Goal: Task Accomplishment & Management: Use online tool/utility

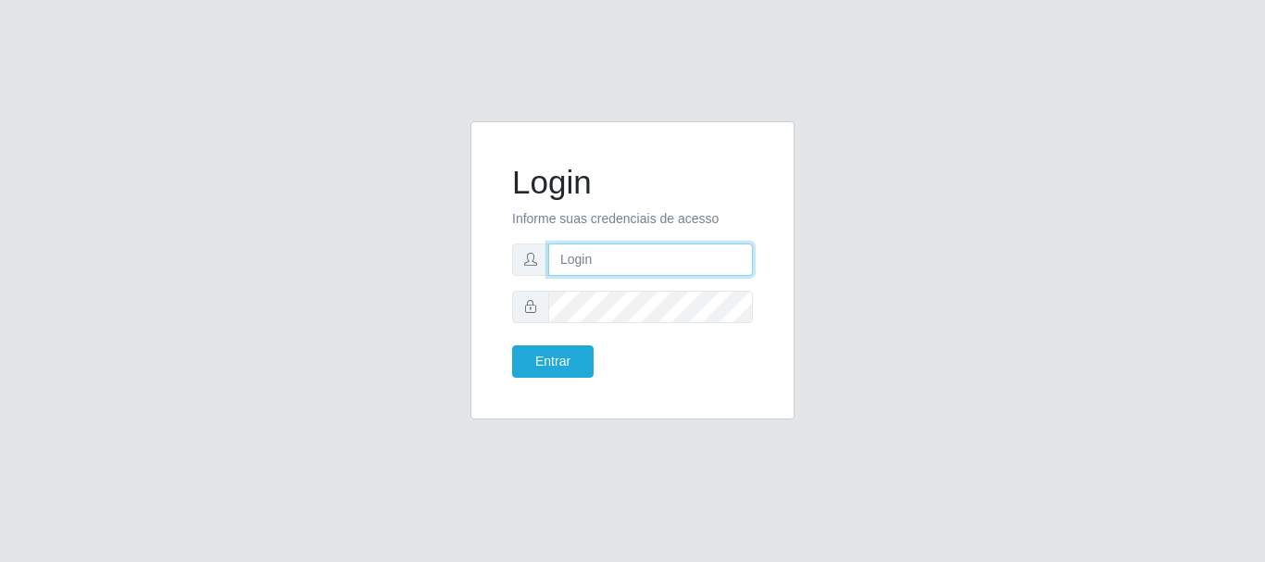
click at [572, 262] on input "text" at bounding box center [650, 260] width 205 height 32
type input "[EMAIL_ADDRESS][DOMAIN_NAME]"
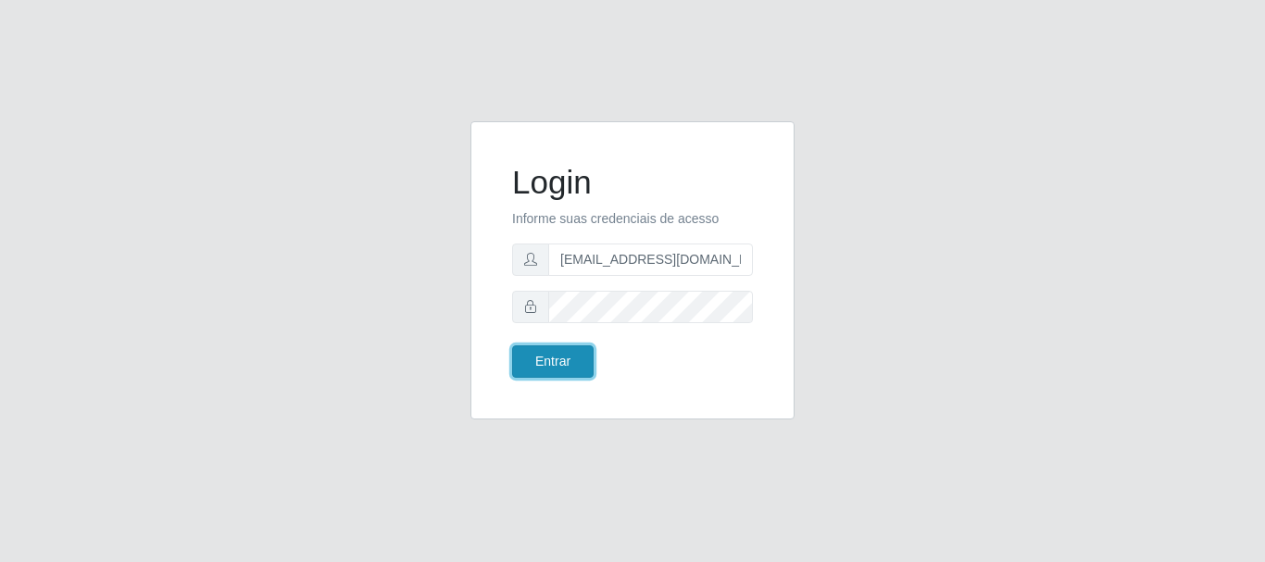
click at [560, 362] on button "Entrar" at bounding box center [553, 362] width 82 height 32
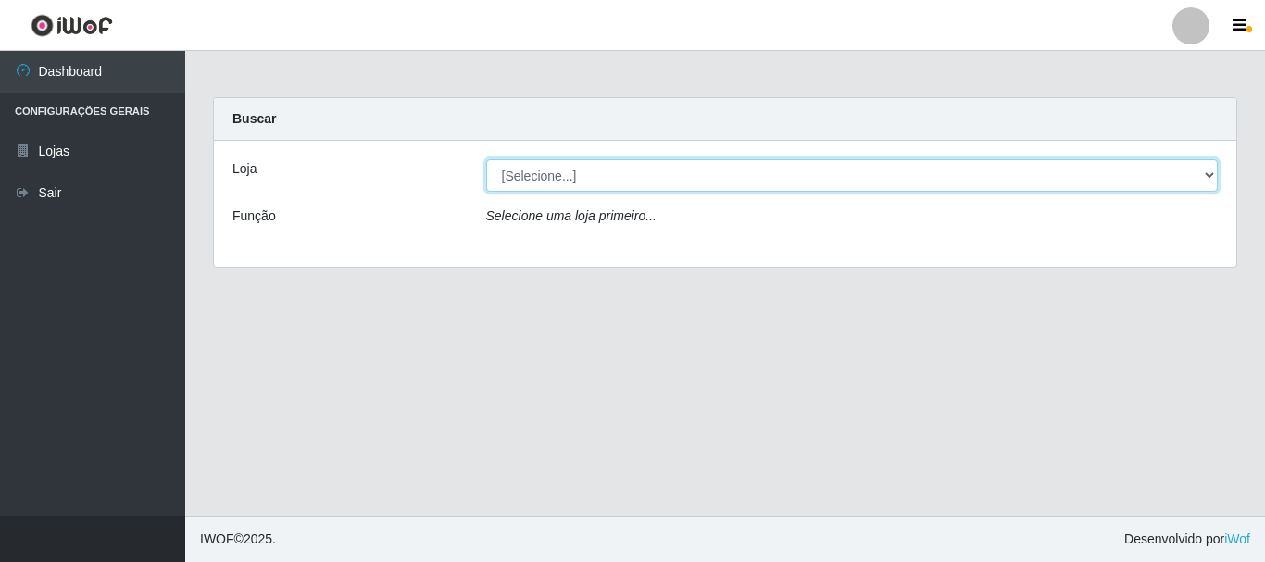
click at [1209, 173] on select "[Selecione...] SuperFácil Atacado - Rodoviária" at bounding box center [852, 175] width 733 height 32
select select "400"
click at [486, 159] on select "[Selecione...] SuperFácil Atacado - Rodoviária" at bounding box center [852, 175] width 733 height 32
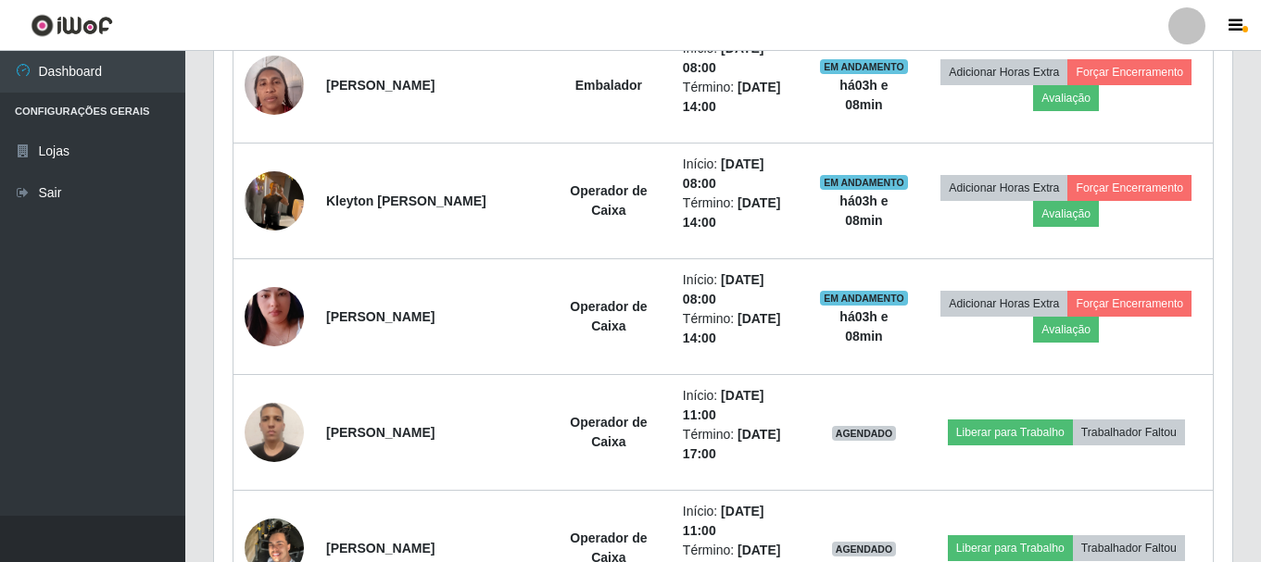
scroll to position [926, 0]
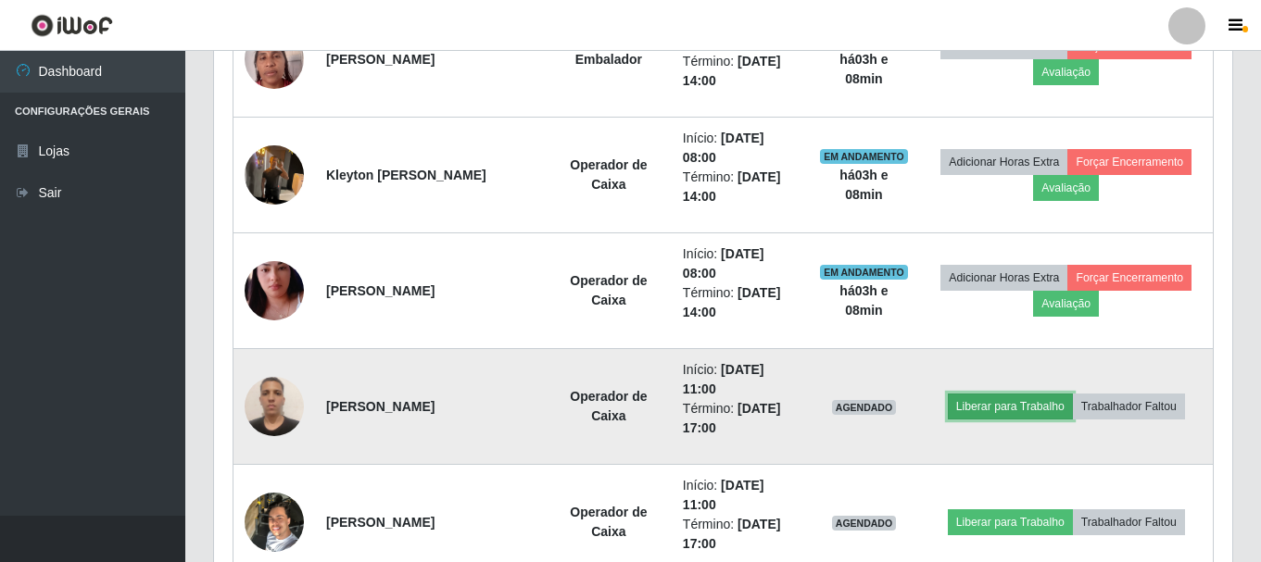
click at [977, 407] on button "Liberar para Trabalho" at bounding box center [1010, 407] width 125 height 26
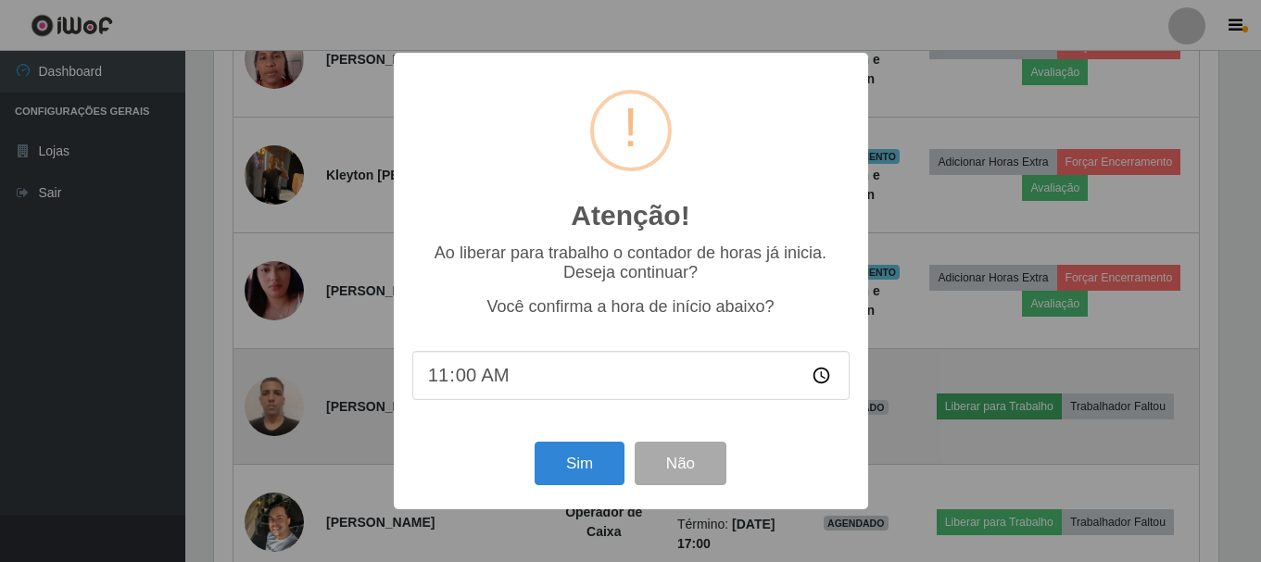
scroll to position [384, 1009]
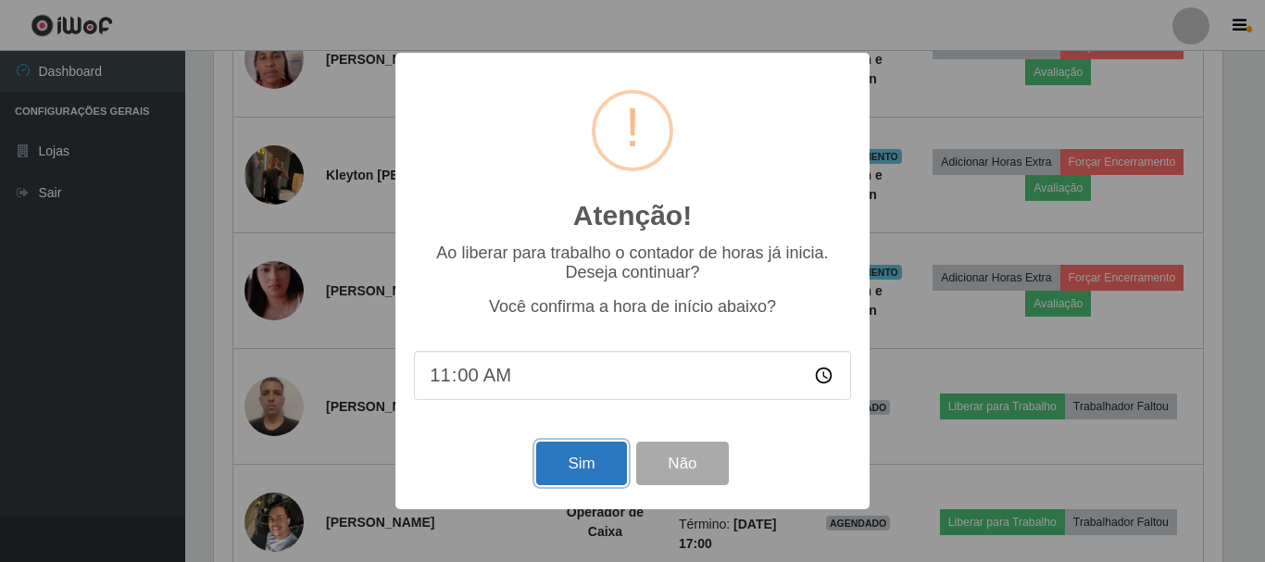
click at [564, 461] on button "Sim" at bounding box center [581, 464] width 90 height 44
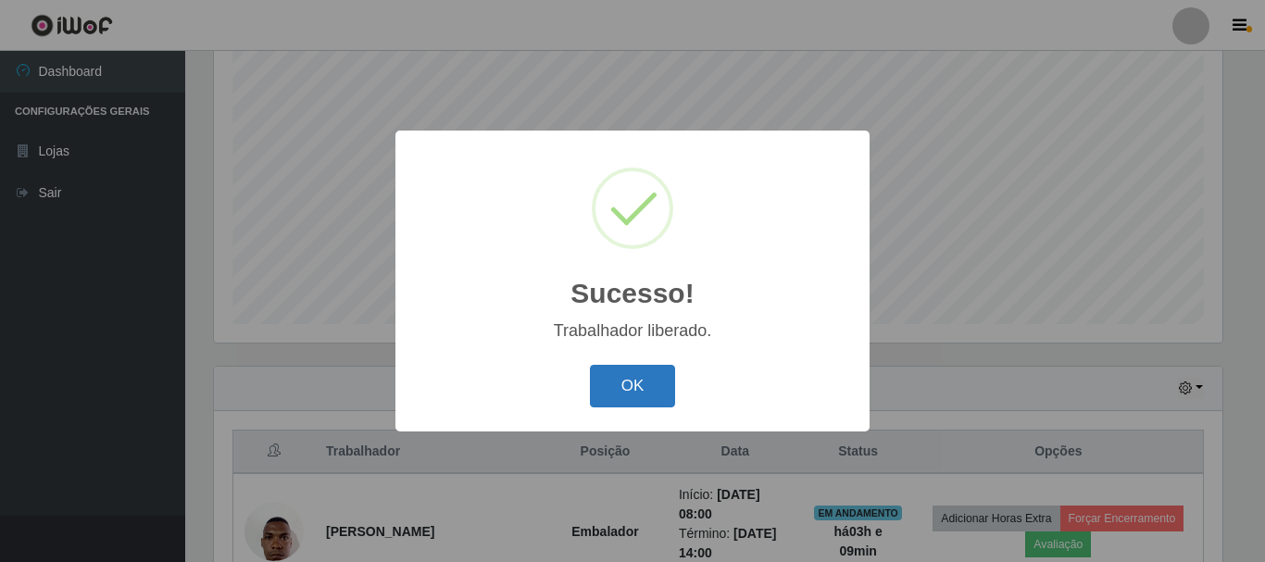
click at [626, 394] on button "OK" at bounding box center [633, 387] width 86 height 44
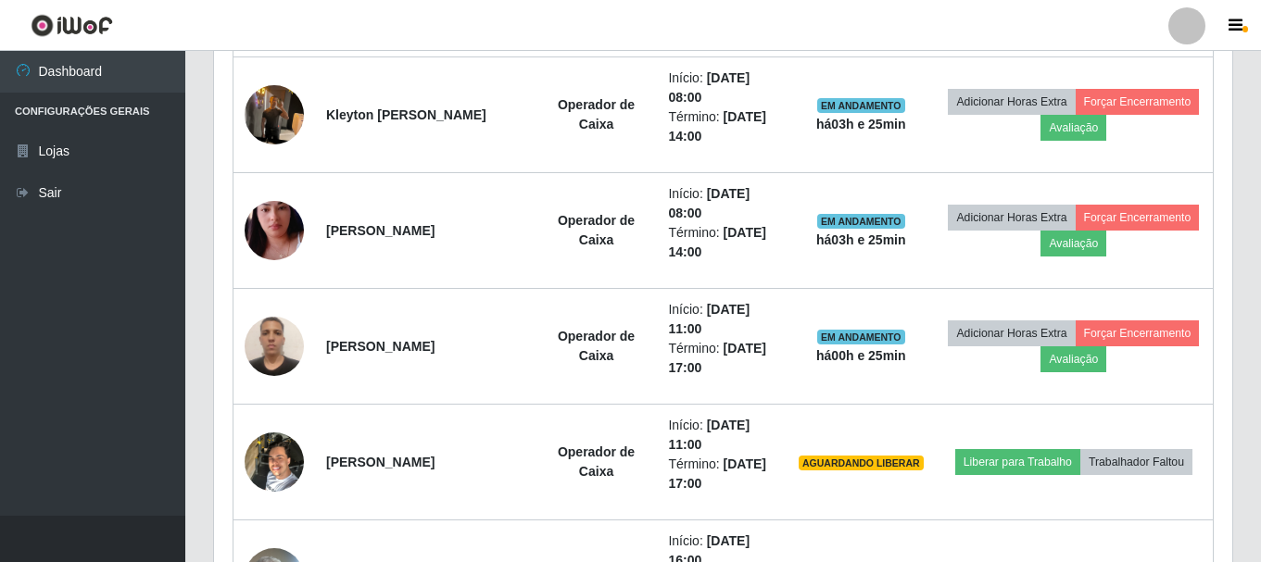
scroll to position [1079, 0]
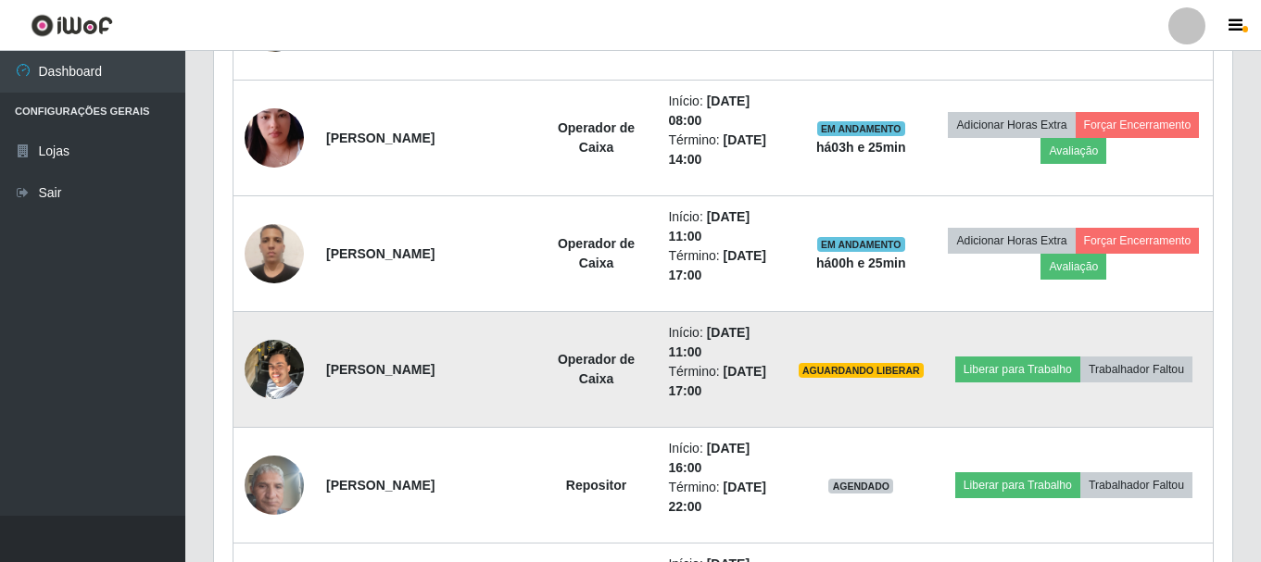
click at [260, 360] on img at bounding box center [274, 369] width 59 height 79
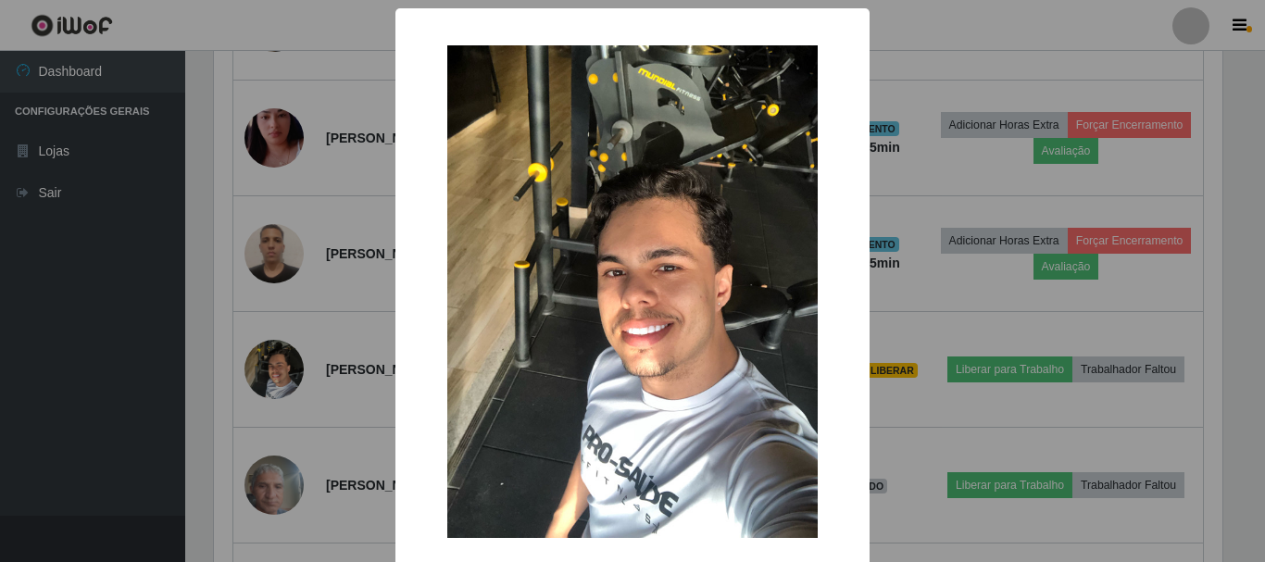
click at [102, 404] on div "× OK Cancel" at bounding box center [632, 281] width 1265 height 562
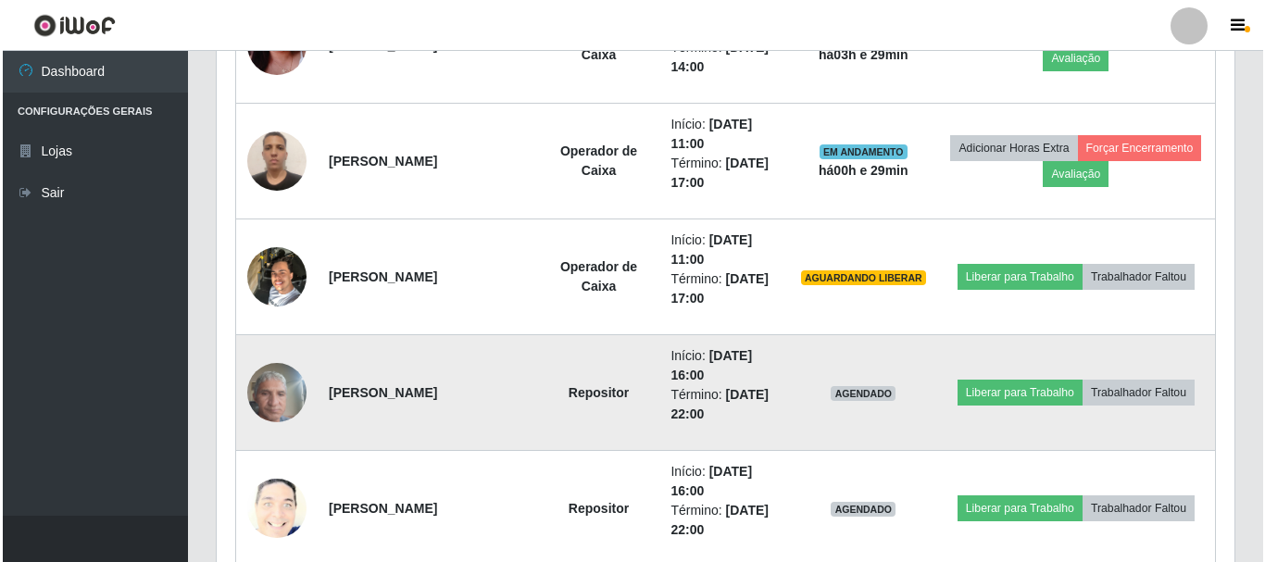
scroll to position [1264, 0]
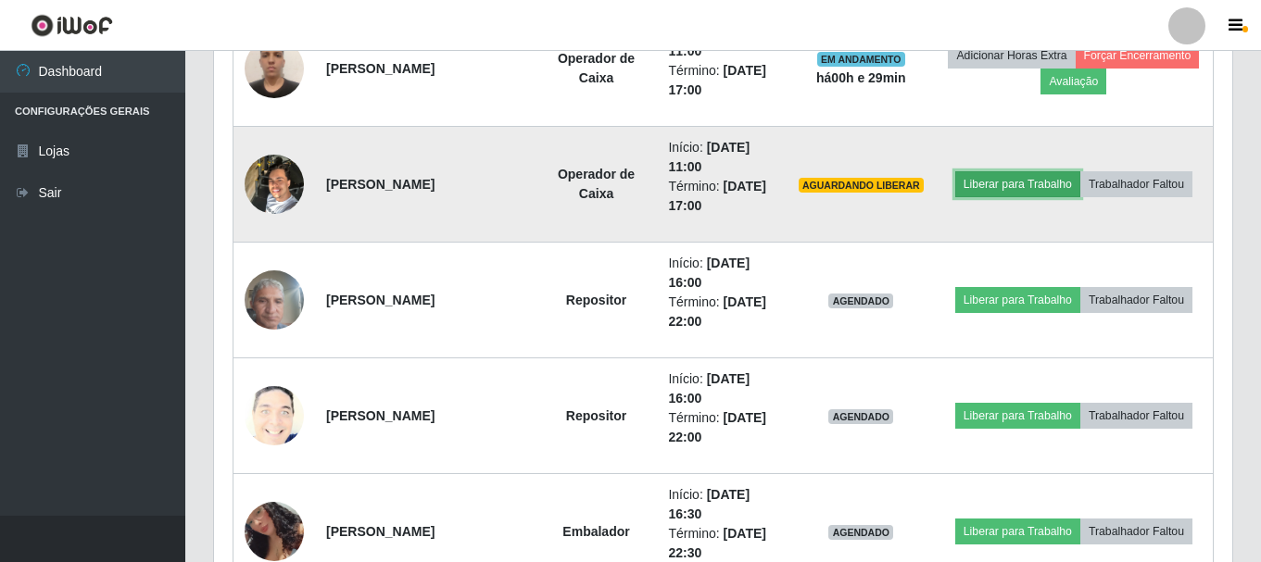
click at [1026, 190] on button "Liberar para Trabalho" at bounding box center [1017, 184] width 125 height 26
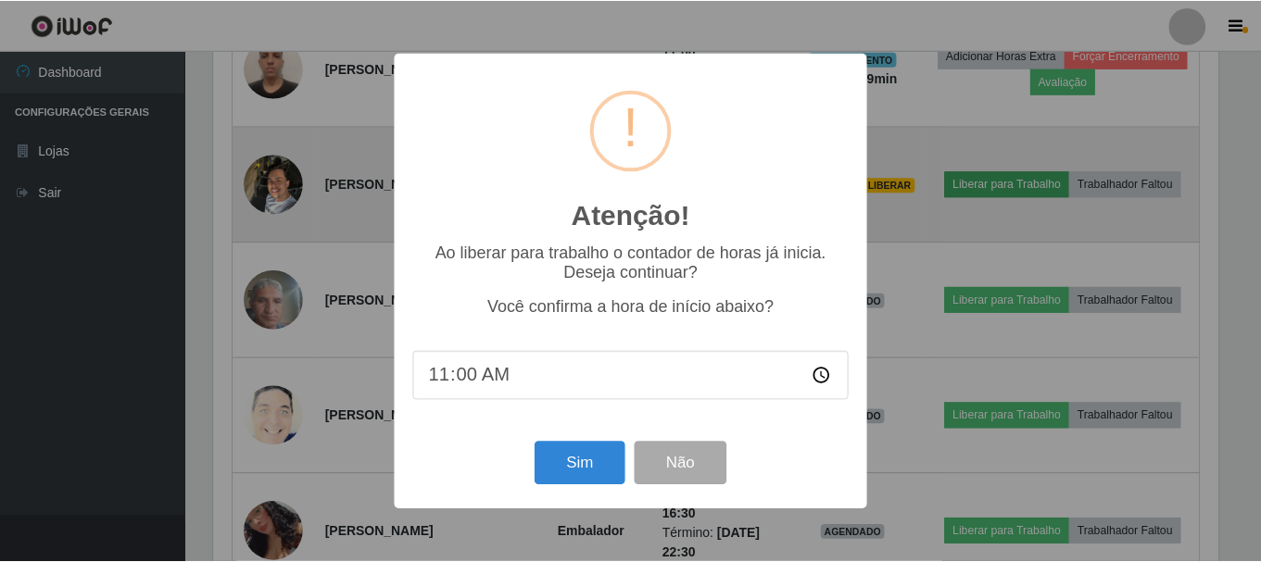
scroll to position [384, 1009]
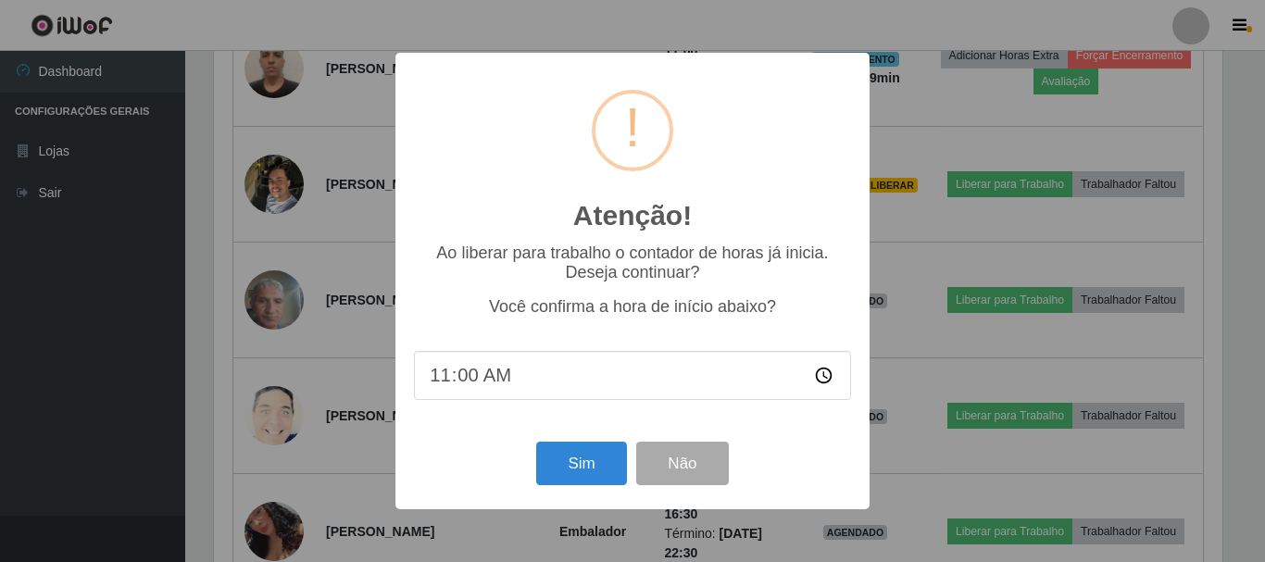
click at [469, 374] on input "11:00" at bounding box center [632, 375] width 437 height 49
type input "11:25"
click at [562, 474] on button "Sim" at bounding box center [581, 464] width 90 height 44
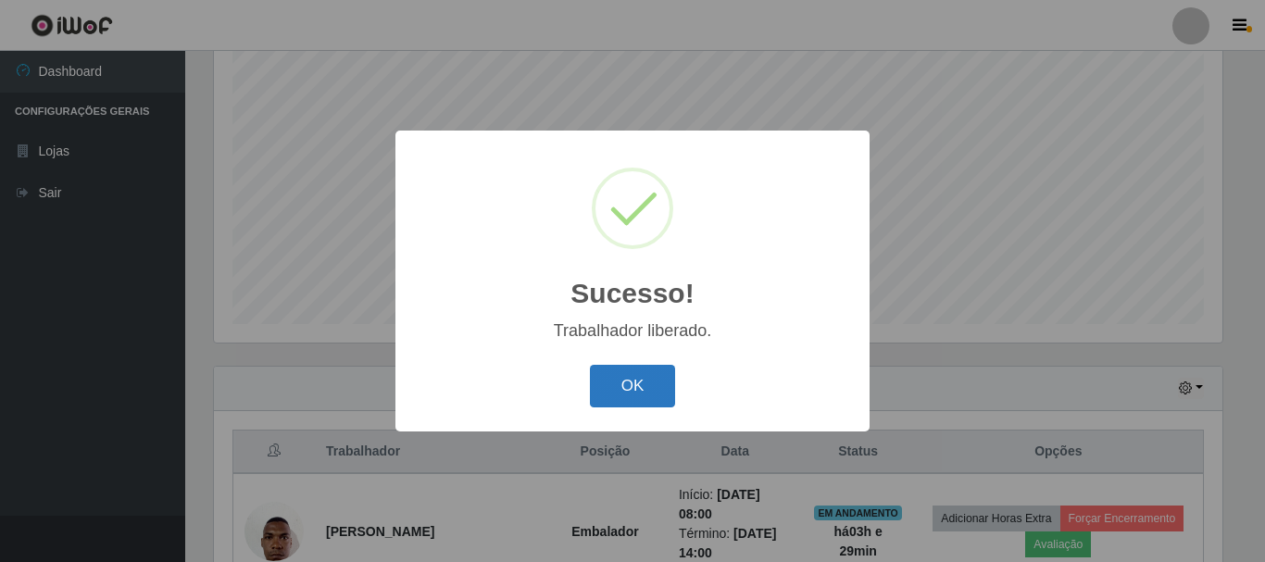
click at [652, 381] on button "OK" at bounding box center [633, 387] width 86 height 44
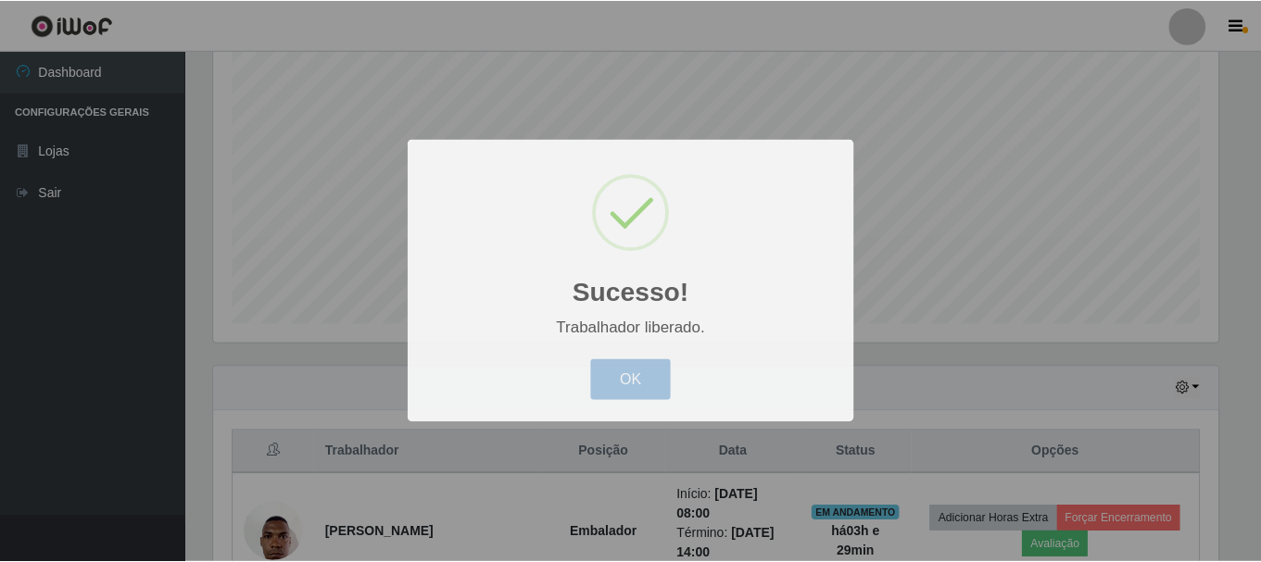
scroll to position [384, 1018]
